Goal: Task Accomplishment & Management: Use online tool/utility

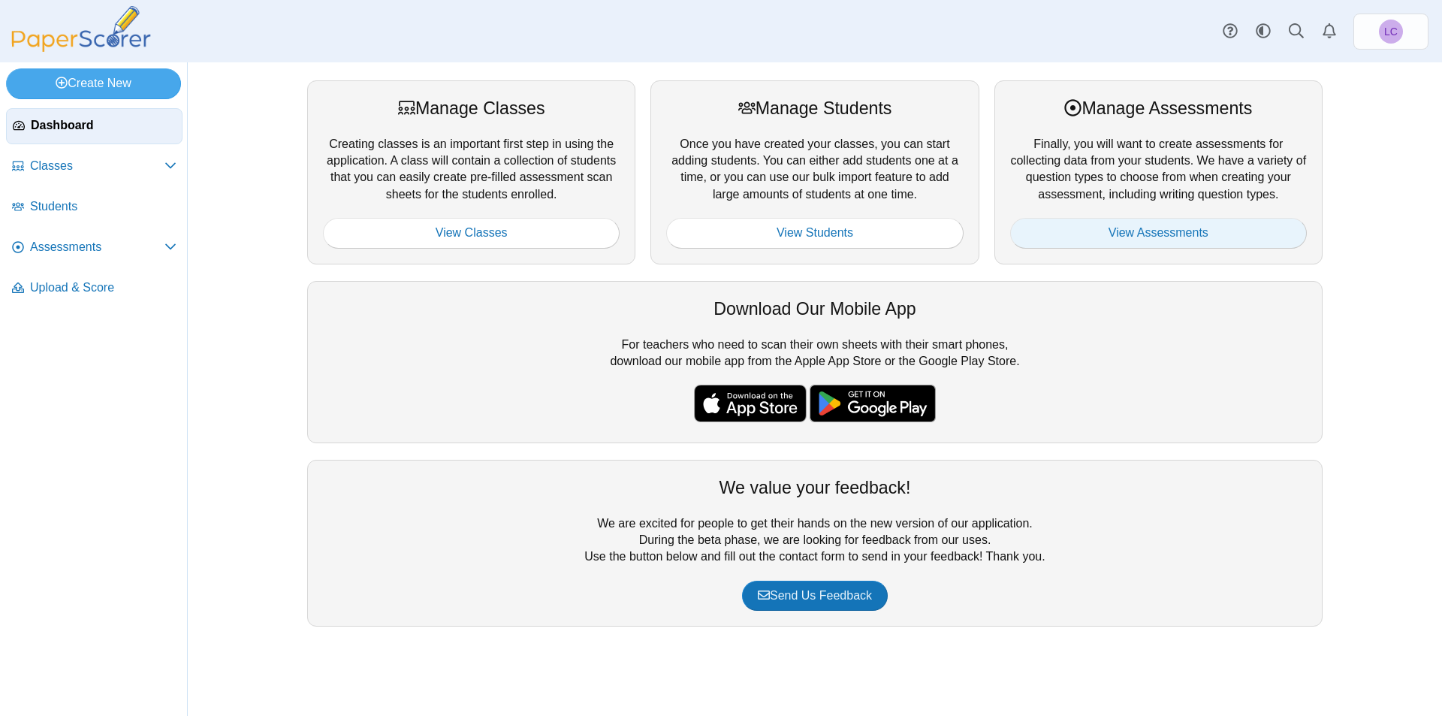
click at [1159, 232] on link "View Assessments" at bounding box center [1158, 233] width 297 height 30
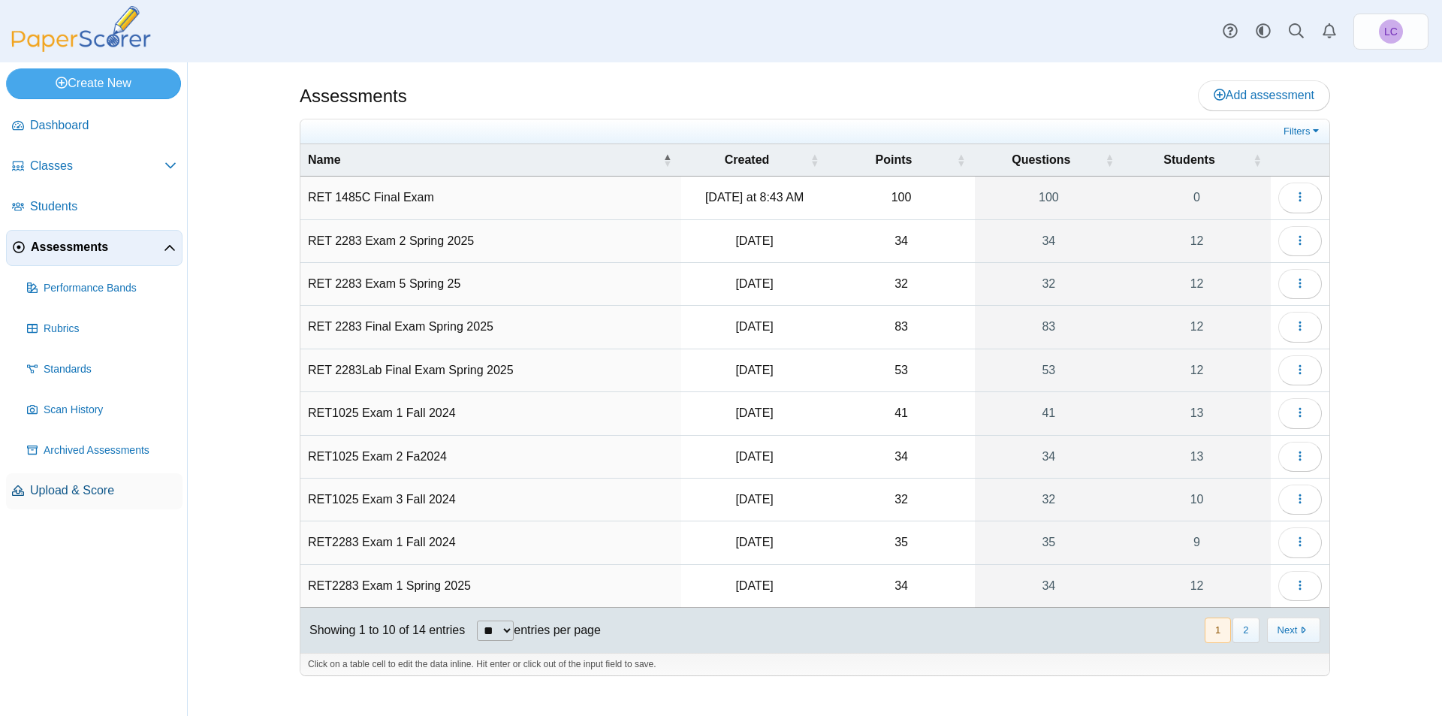
click at [86, 490] on span "Upload & Score" at bounding box center [103, 490] width 146 height 17
